Goal: Task Accomplishment & Management: Use online tool/utility

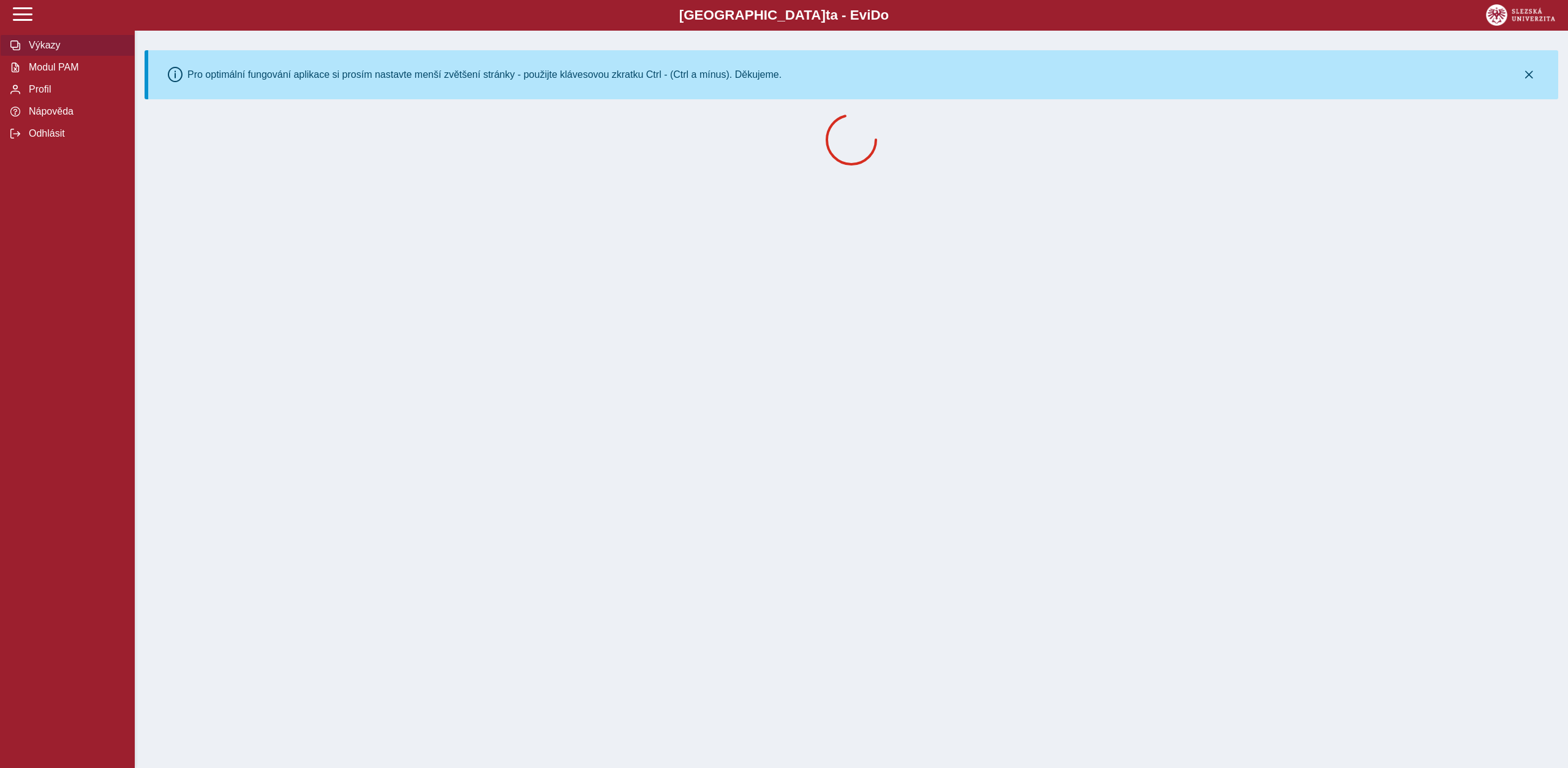
click at [64, 73] on span "Modul PAM" at bounding box center [75, 67] width 99 height 11
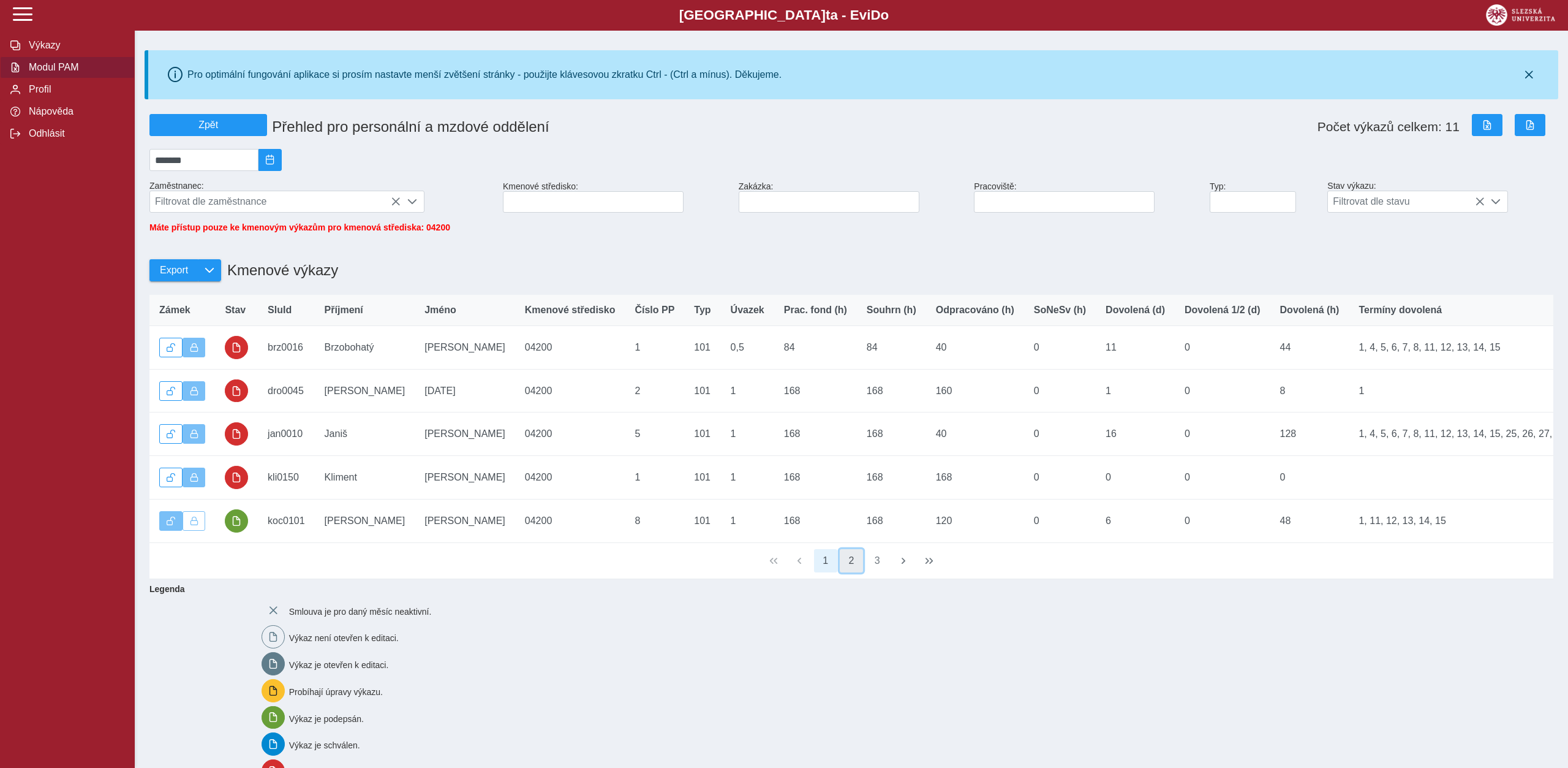
click at [859, 571] on button "2" at bounding box center [851, 561] width 23 height 23
click at [879, 571] on button "3" at bounding box center [878, 561] width 23 height 23
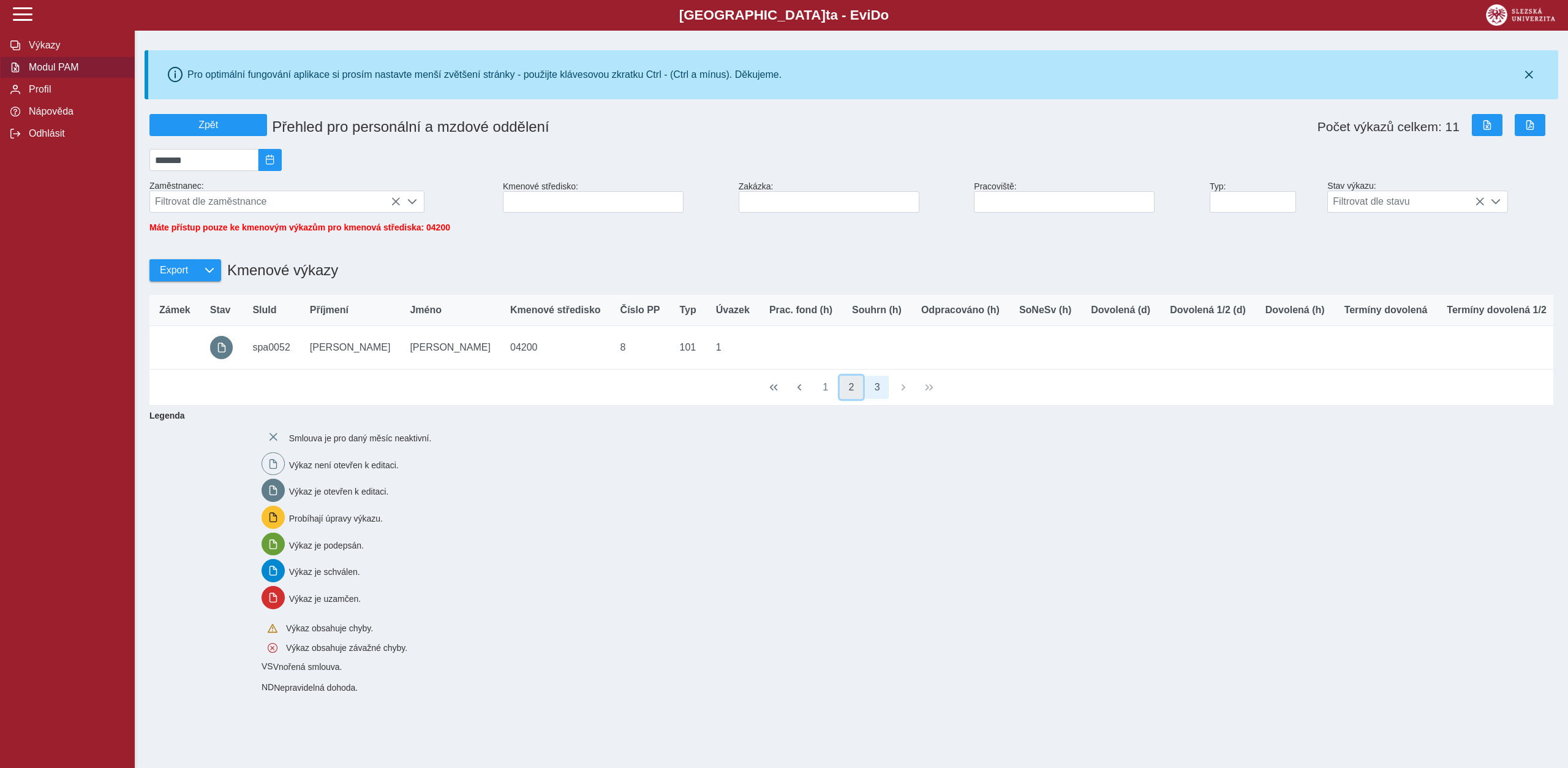
click at [858, 399] on button "2" at bounding box center [851, 388] width 23 height 23
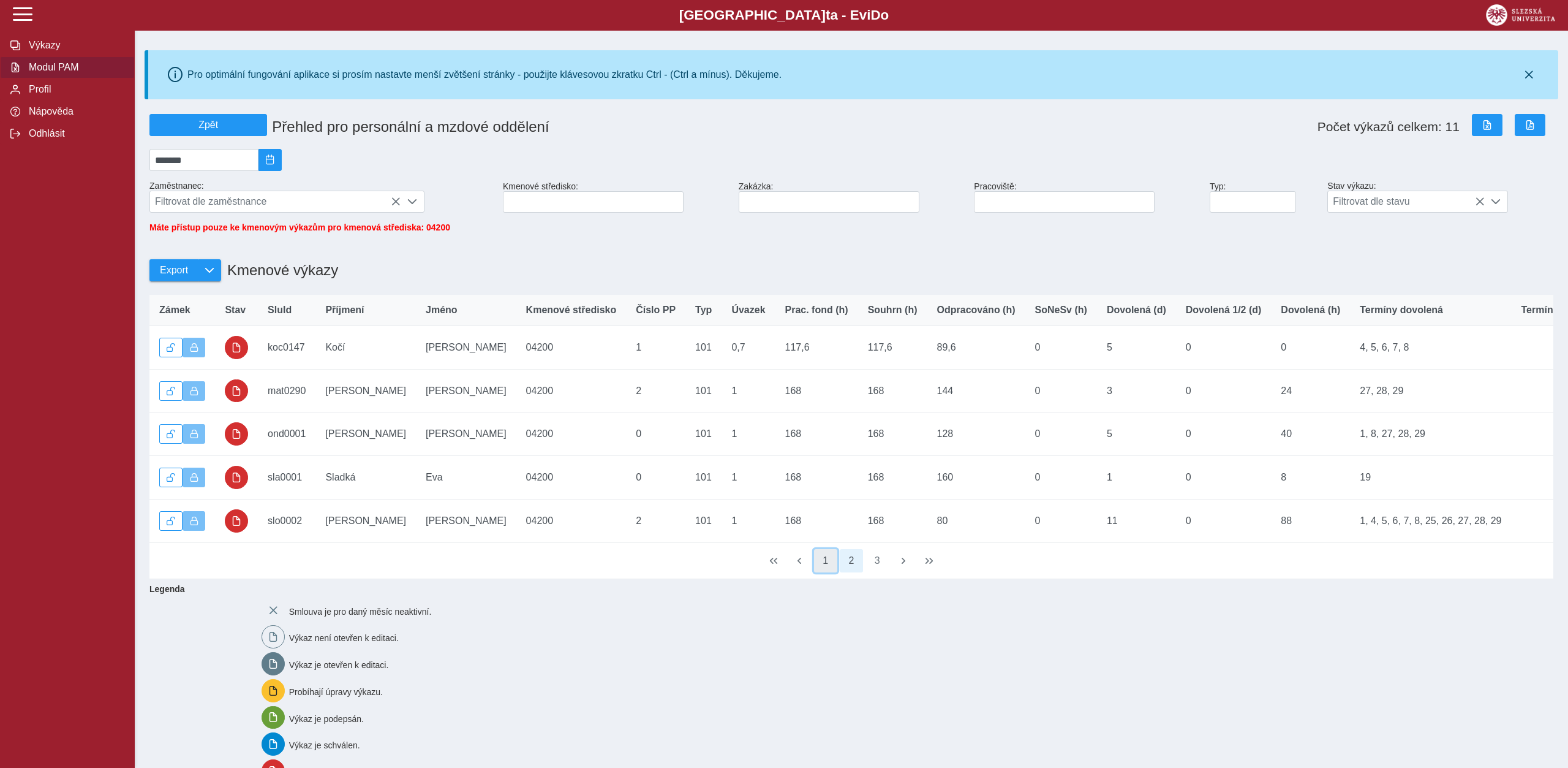
click at [824, 567] on button "1" at bounding box center [826, 561] width 23 height 23
click at [850, 572] on button "2" at bounding box center [851, 561] width 23 height 23
click at [281, 156] on button "2025/08" at bounding box center [271, 160] width 23 height 22
click at [266, 272] on span "Zář" at bounding box center [256, 265] width 41 height 21
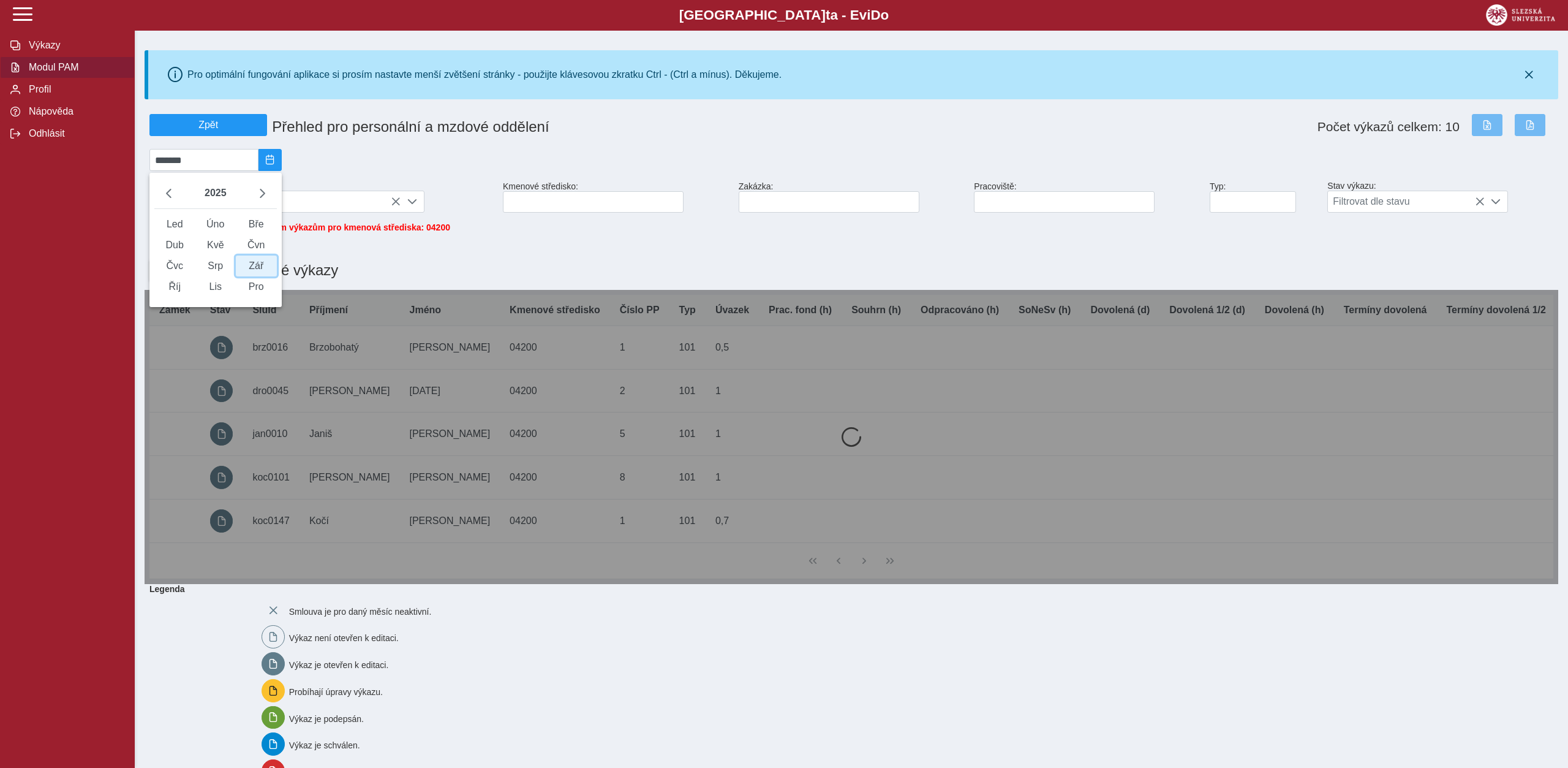
type input "*******"
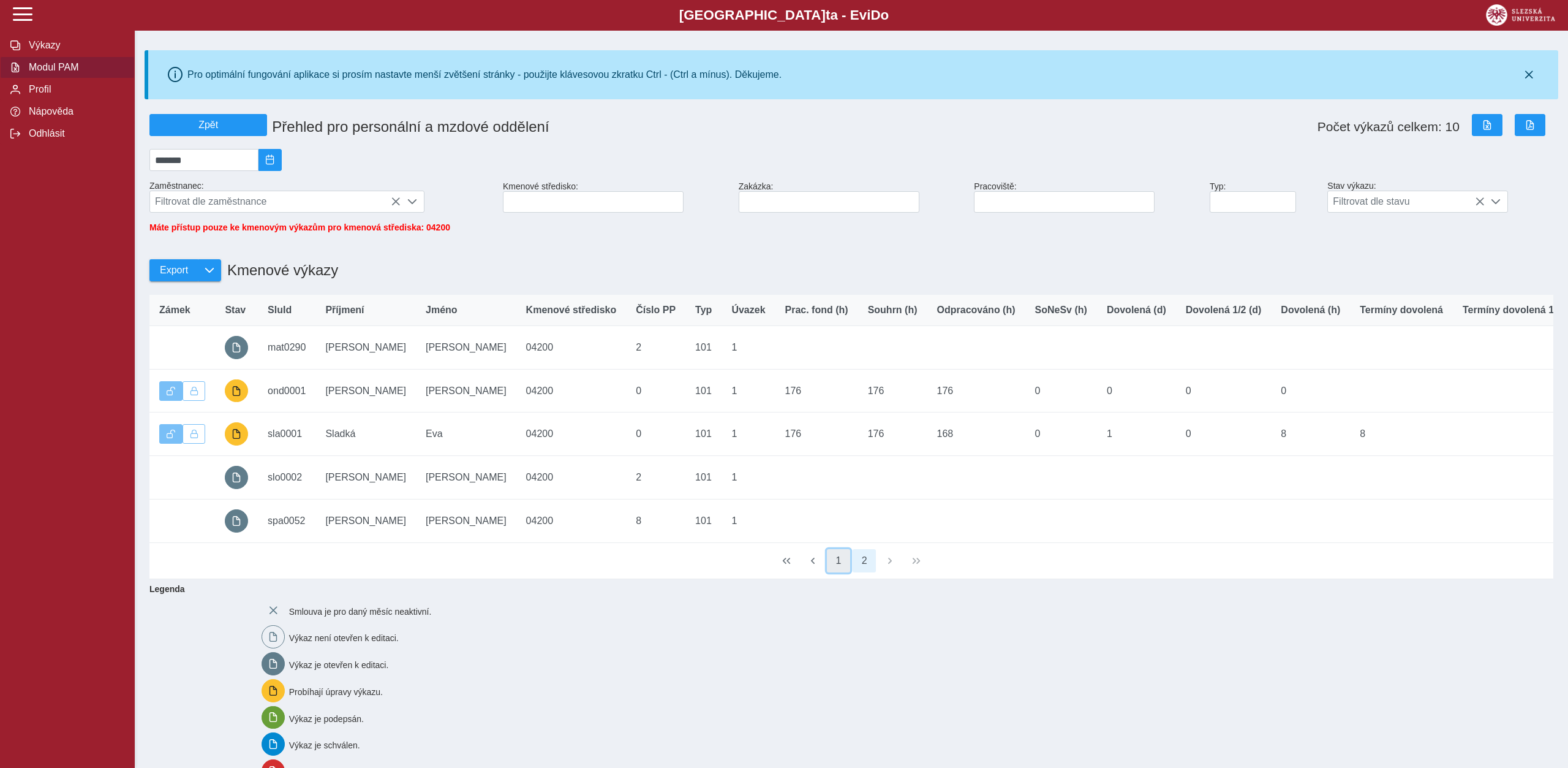
click at [837, 568] on button "1" at bounding box center [839, 561] width 23 height 23
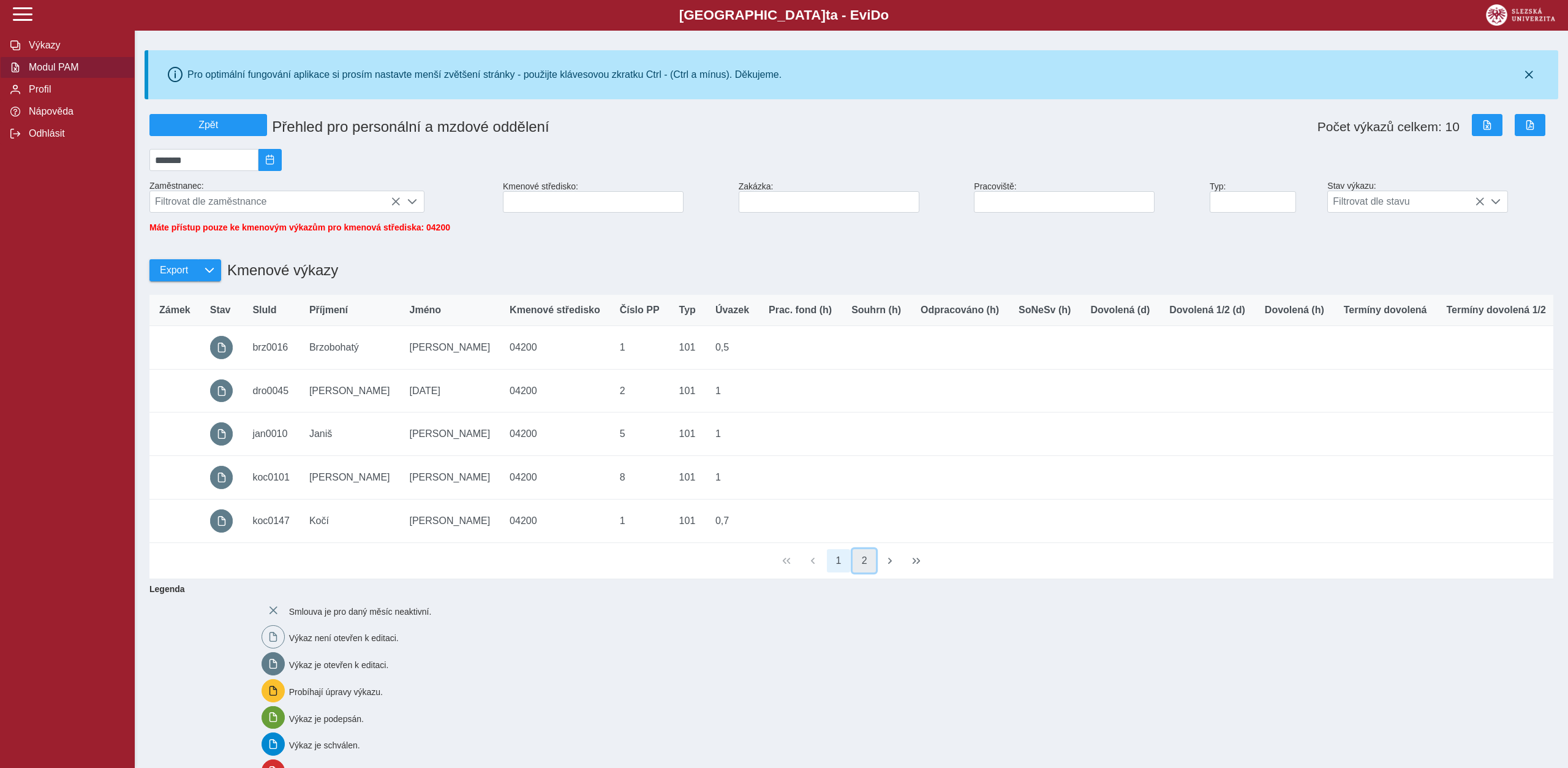
click at [869, 572] on button "2" at bounding box center [864, 561] width 23 height 23
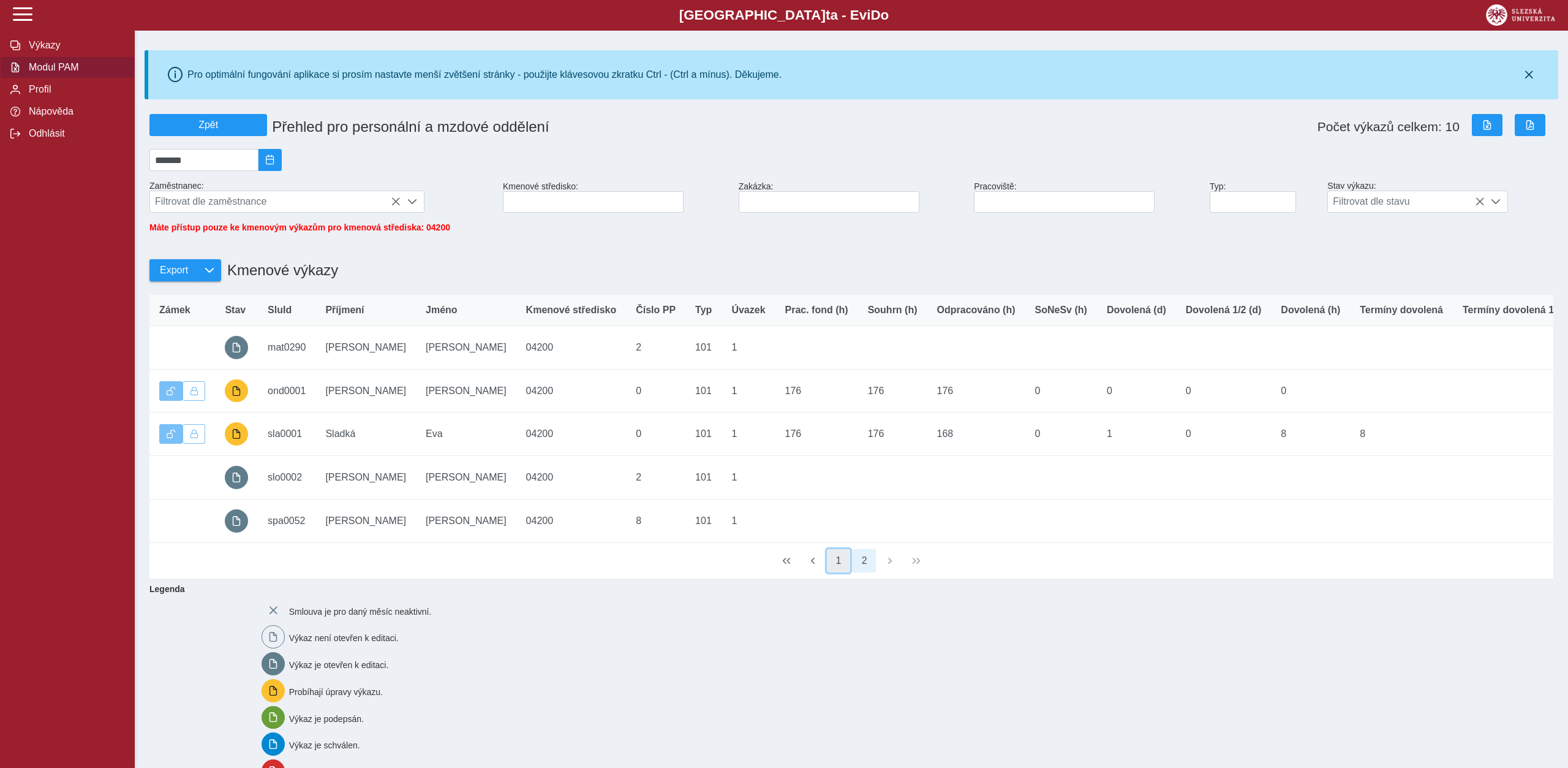
click at [843, 572] on button "1" at bounding box center [839, 561] width 23 height 23
